Goal: Transaction & Acquisition: Purchase product/service

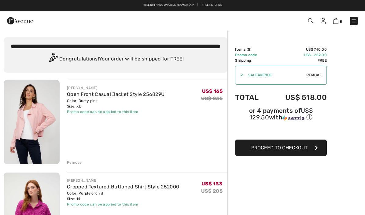
click at [19, 24] on img at bounding box center [20, 21] width 26 height 12
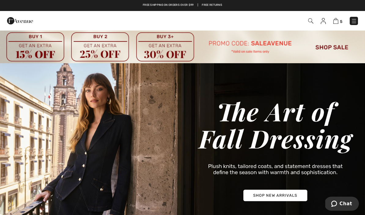
click at [357, 21] on img at bounding box center [354, 21] width 6 height 6
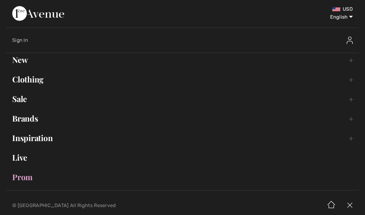
click at [352, 99] on link "Sale Toggle submenu" at bounding box center [182, 98] width 353 height 13
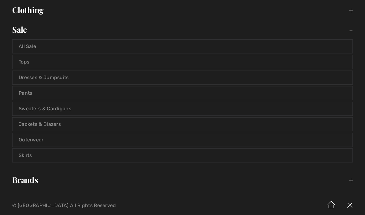
scroll to position [73, 0]
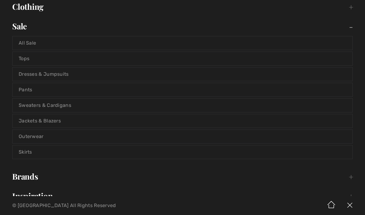
click at [52, 120] on link "Jackets & Blazers" at bounding box center [183, 120] width 340 height 13
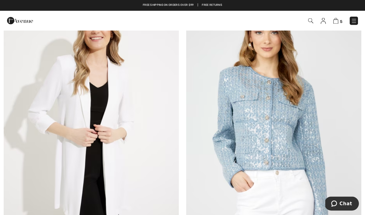
scroll to position [4099, 0]
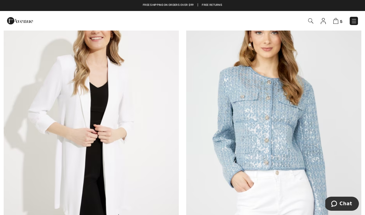
click at [295, 113] on img at bounding box center [273, 123] width 175 height 263
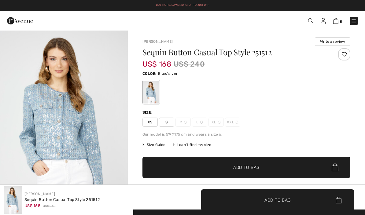
checkbox input "true"
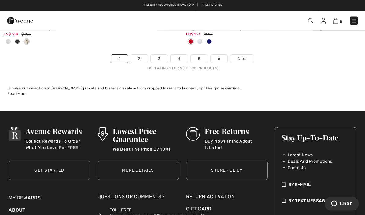
scroll to position [5520, 0]
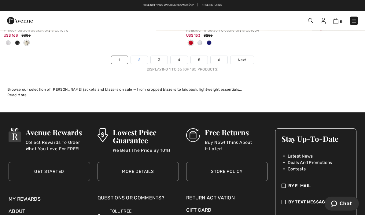
click at [140, 58] on link "2" at bounding box center [139, 60] width 17 height 8
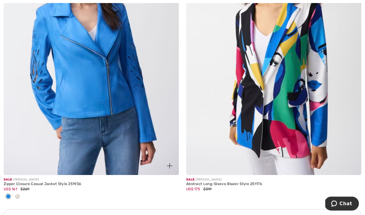
scroll to position [1680, 0]
click at [114, 90] on img at bounding box center [91, 44] width 175 height 263
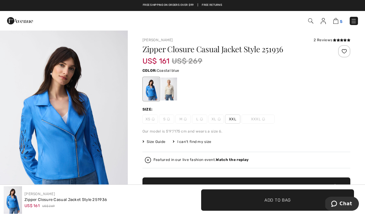
click at [333, 24] on link "5" at bounding box center [337, 20] width 9 height 7
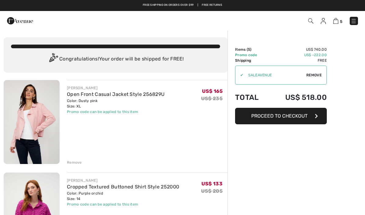
checkbox input "true"
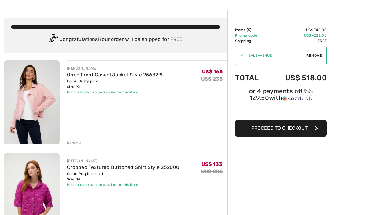
scroll to position [22, 0]
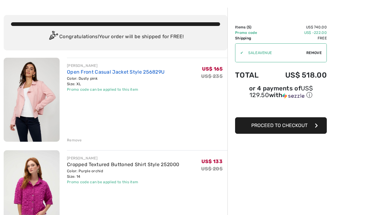
click at [85, 74] on link "Open Front Casual Jacket Style 256829U" at bounding box center [116, 72] width 98 height 6
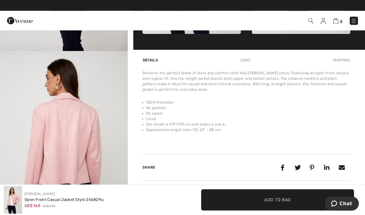
scroll to position [362, 0]
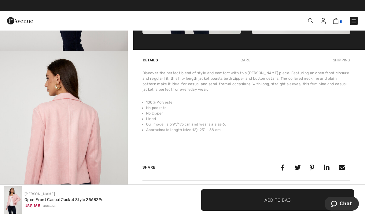
click at [338, 23] on img at bounding box center [335, 21] width 5 height 6
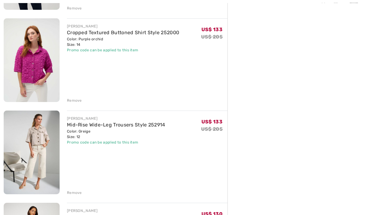
scroll to position [155, 0]
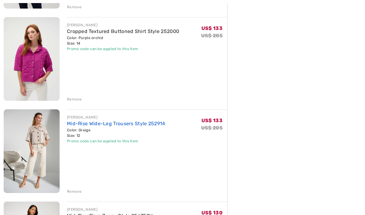
click at [104, 126] on link "Mid-Rise Wide-Leg Trousers Style 252914" at bounding box center [116, 124] width 98 height 6
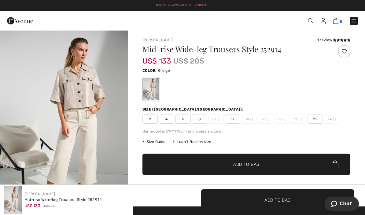
click at [338, 21] on img at bounding box center [335, 21] width 5 height 6
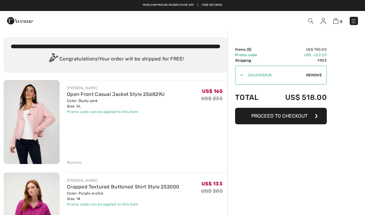
checkbox input "true"
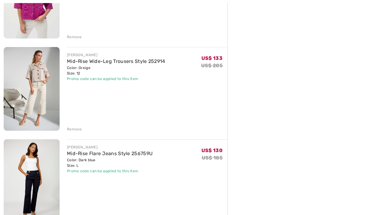
scroll to position [218, 0]
click at [76, 133] on div "FRANK LYMAN Open Front Casual Jacket Style 256829U Color: Dusty pink Size: XL F…" at bounding box center [116, 170] width 224 height 617
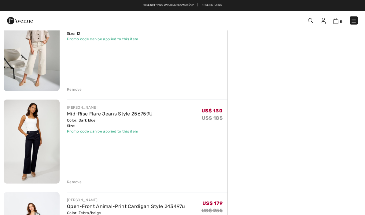
scroll to position [258, 0]
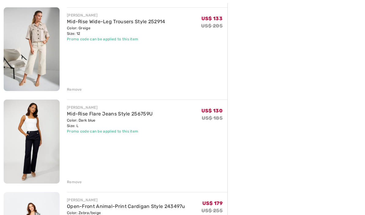
click at [76, 95] on div "FRANK LYMAN Open Front Casual Jacket Style 256829U Color: Dusty pink Size: XL F…" at bounding box center [116, 130] width 224 height 617
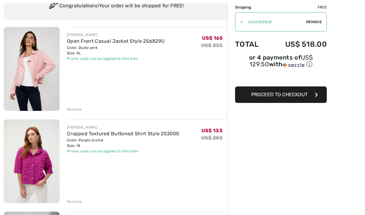
scroll to position [54, 0]
click at [136, 47] on div "Color: Dusty pink Size: XL" at bounding box center [116, 50] width 98 height 11
click at [49, 53] on img at bounding box center [32, 69] width 56 height 84
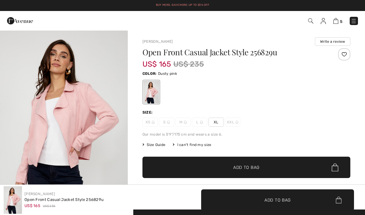
checkbox input "true"
click at [158, 147] on span "Size Guide" at bounding box center [154, 145] width 23 height 6
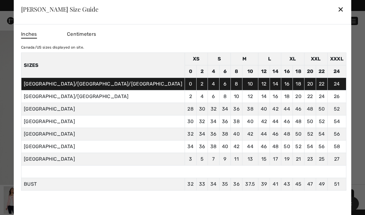
click at [208, 146] on td "38" at bounding box center [214, 147] width 12 height 13
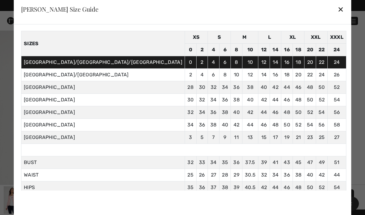
scroll to position [21, 0]
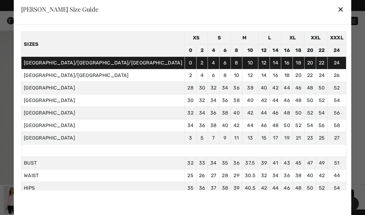
click at [338, 9] on div "✕" at bounding box center [341, 9] width 6 height 13
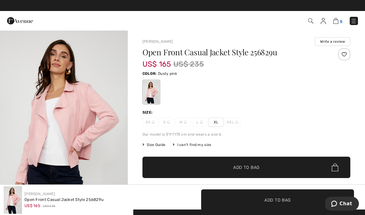
click at [338, 21] on img at bounding box center [335, 21] width 5 height 6
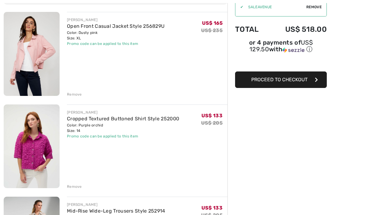
scroll to position [68, 0]
click at [90, 125] on div "Color: Purple orchid Size: 14" at bounding box center [123, 128] width 112 height 11
click at [42, 152] on img at bounding box center [32, 147] width 56 height 84
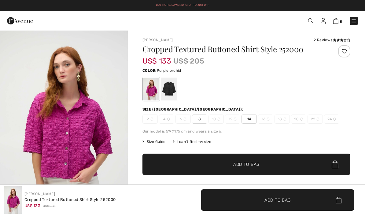
checkbox input "true"
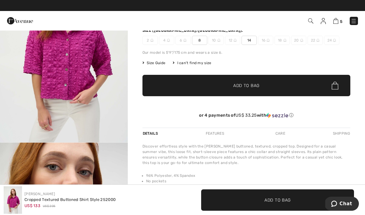
scroll to position [45, 0]
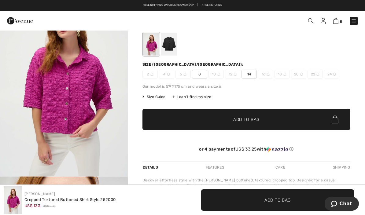
click at [81, 104] on img "1 / 5" at bounding box center [64, 80] width 128 height 191
click at [338, 23] on img at bounding box center [335, 21] width 5 height 6
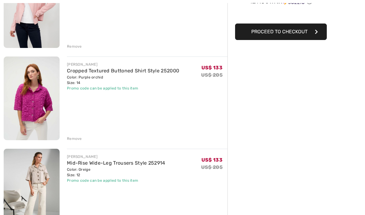
scroll to position [116, 0]
click at [72, 140] on div "Remove" at bounding box center [74, 139] width 15 height 6
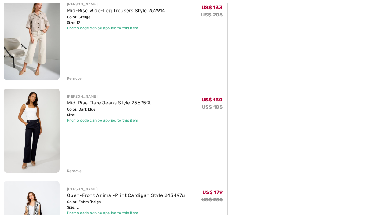
scroll to position [191, 0]
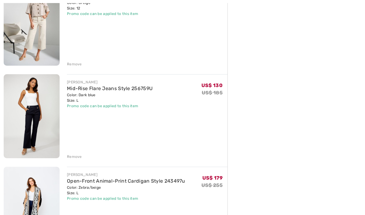
click at [38, 202] on img at bounding box center [32, 209] width 56 height 84
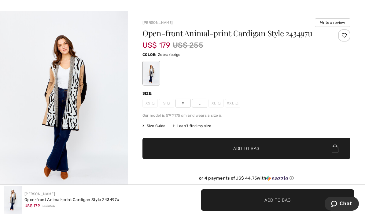
scroll to position [21, 0]
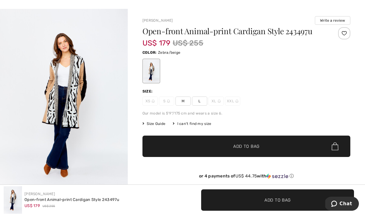
click at [77, 102] on img "1 / 5" at bounding box center [64, 105] width 128 height 192
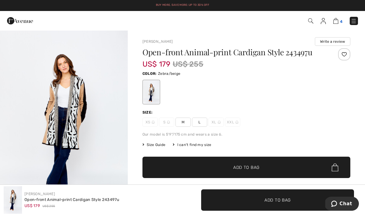
click at [338, 22] on img at bounding box center [335, 21] width 5 height 6
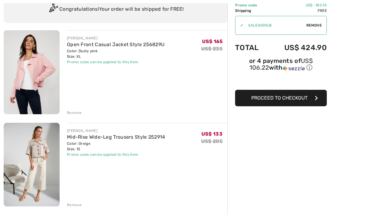
scroll to position [56, 0]
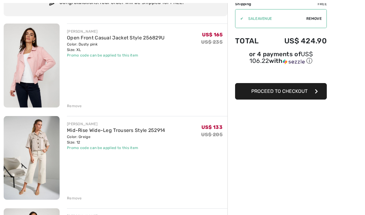
click at [43, 163] on img at bounding box center [32, 159] width 56 height 84
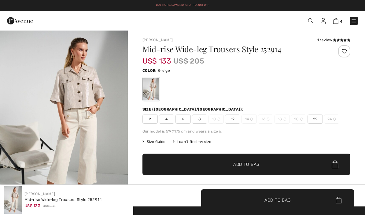
checkbox input "true"
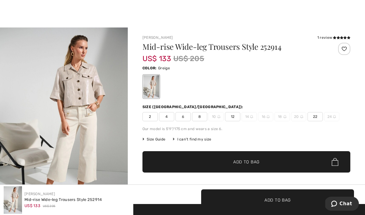
click at [327, 35] on div "1 review" at bounding box center [333, 38] width 33 height 6
click at [334, 36] on span at bounding box center [341, 38] width 17 height 4
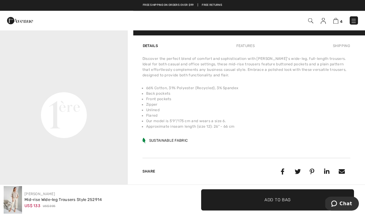
scroll to position [394, 0]
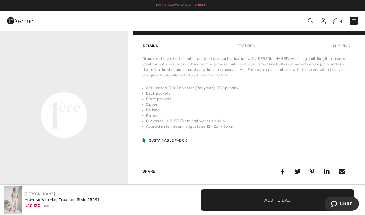
click at [335, 23] on img at bounding box center [335, 21] width 5 height 6
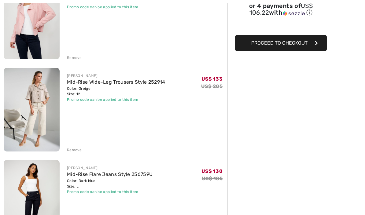
scroll to position [110, 0]
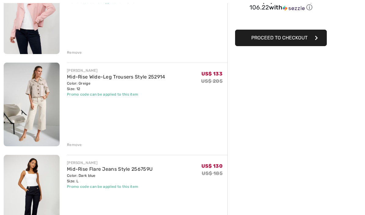
click at [75, 146] on div "Remove" at bounding box center [74, 145] width 15 height 6
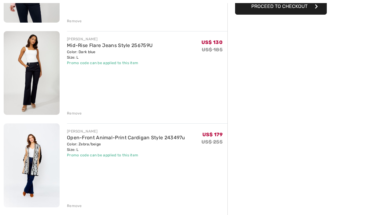
scroll to position [142, 0]
click at [76, 209] on div "FRANK LYMAN Open Front Casual Jacket Style 256829U Color: Dusty pink Size: XL F…" at bounding box center [116, 155] width 224 height 432
click at [77, 207] on div "Remove" at bounding box center [74, 206] width 15 height 6
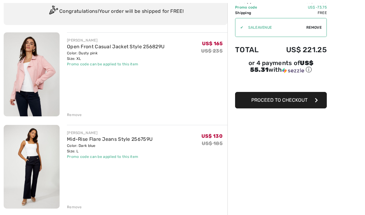
scroll to position [48, 0]
click at [39, 174] on img at bounding box center [32, 167] width 56 height 84
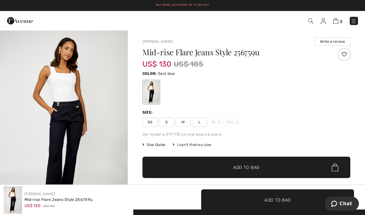
scroll to position [8, 0]
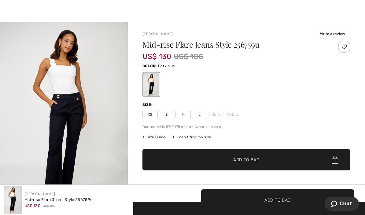
click at [155, 140] on span "Size Guide" at bounding box center [154, 138] width 23 height 6
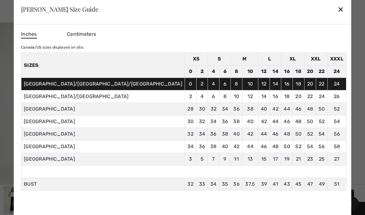
click at [338, 10] on div "✕" at bounding box center [341, 9] width 6 height 13
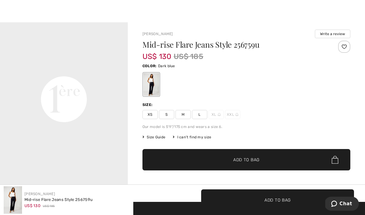
scroll to position [0, 0]
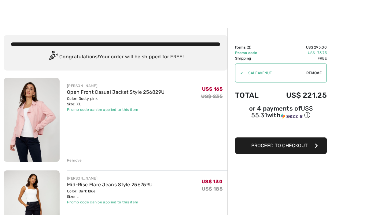
scroll to position [2, 0]
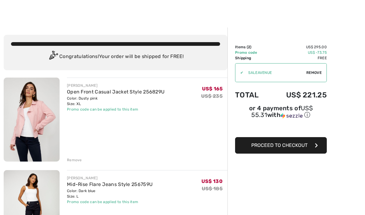
click at [295, 151] on button "Proceed to Checkout" at bounding box center [281, 145] width 92 height 17
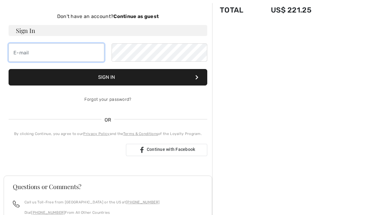
click at [72, 59] on input "email" at bounding box center [57, 52] width 96 height 18
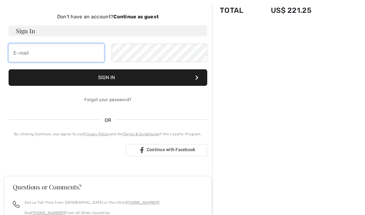
type input "[PERSON_NAME][DOMAIN_NAME][EMAIL_ADDRESS][PERSON_NAME][DOMAIN_NAME]"
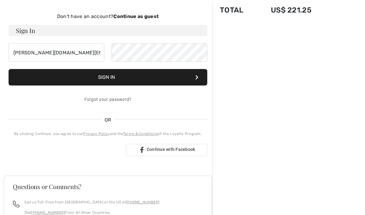
click at [128, 80] on button "Sign In" at bounding box center [108, 77] width 199 height 17
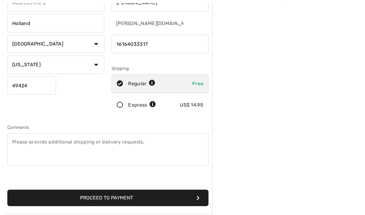
scroll to position [76, 0]
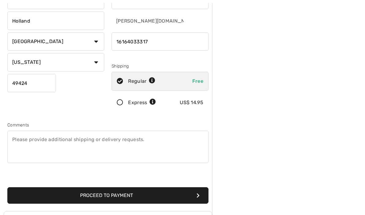
click at [131, 198] on button "Proceed to Payment" at bounding box center [107, 196] width 201 height 17
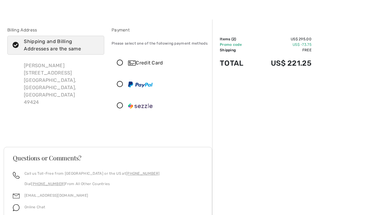
scroll to position [12, 0]
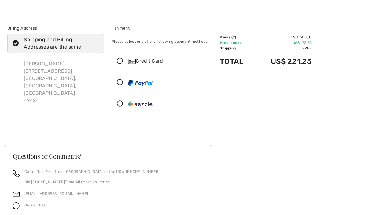
click at [120, 63] on icon at bounding box center [120, 61] width 16 height 6
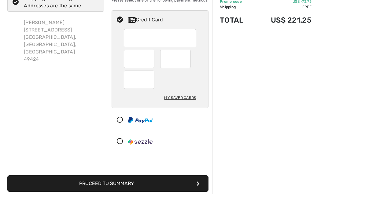
scroll to position [39, 0]
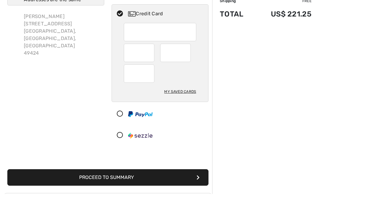
click at [135, 191] on button "Proceed to Summary" at bounding box center [107, 199] width 201 height 17
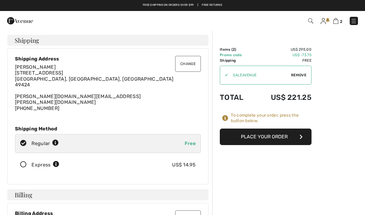
click at [287, 135] on button "Place Your Order" at bounding box center [266, 137] width 92 height 17
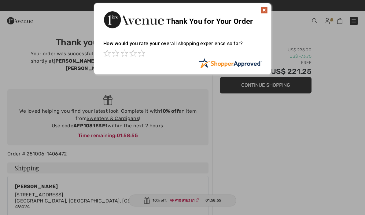
click at [265, 13] on img at bounding box center [264, 9] width 7 height 7
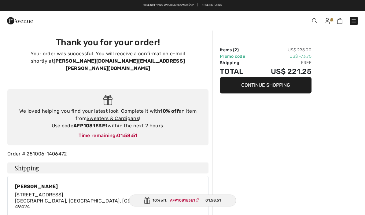
click at [328, 23] on img at bounding box center [327, 21] width 5 height 6
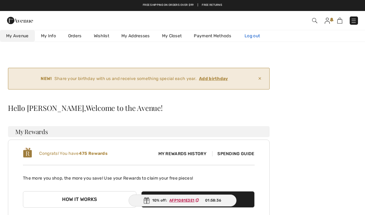
click at [257, 40] on link "Log out" at bounding box center [256, 35] width 34 height 11
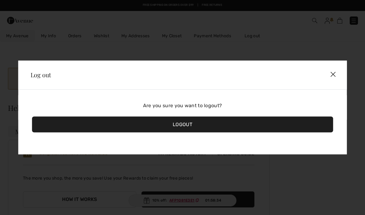
click at [208, 128] on div "Logout" at bounding box center [182, 125] width 301 height 16
